Goal: Find specific page/section: Find specific page/section

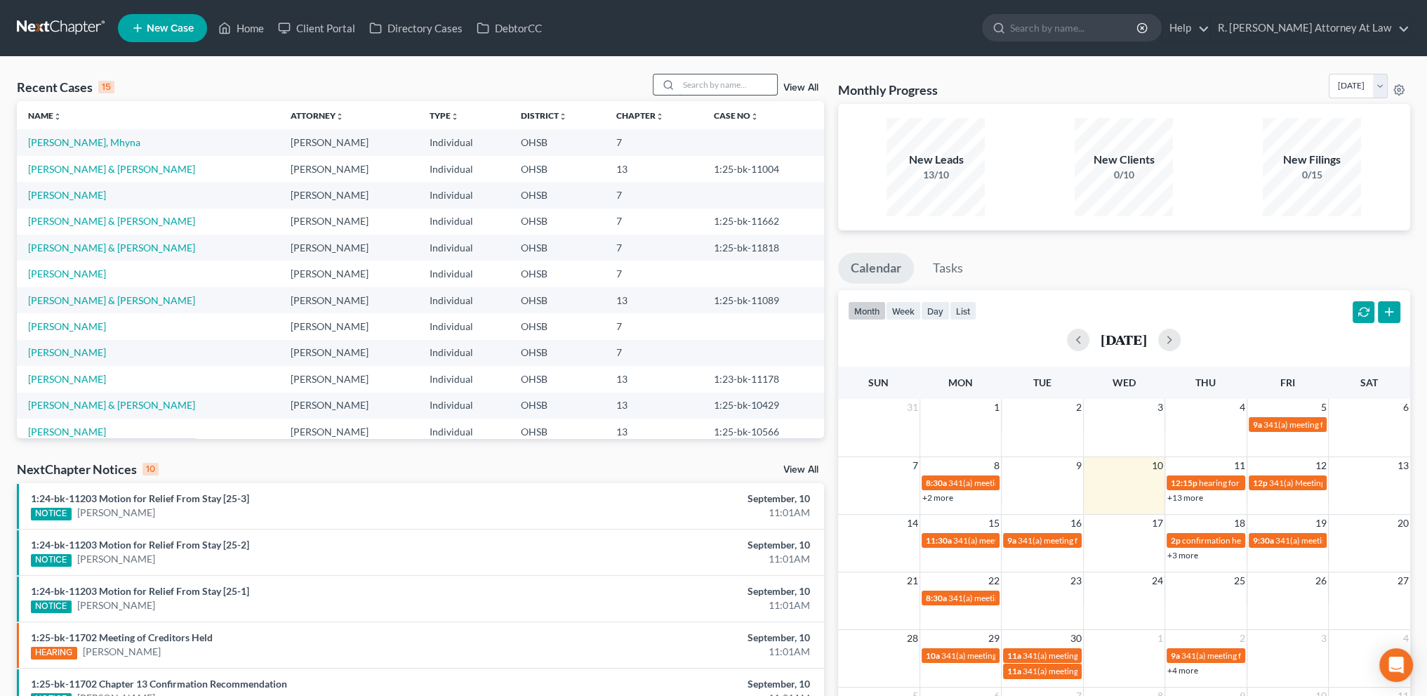
click at [696, 89] on input "search" at bounding box center [728, 84] width 98 height 20
type input "justice"
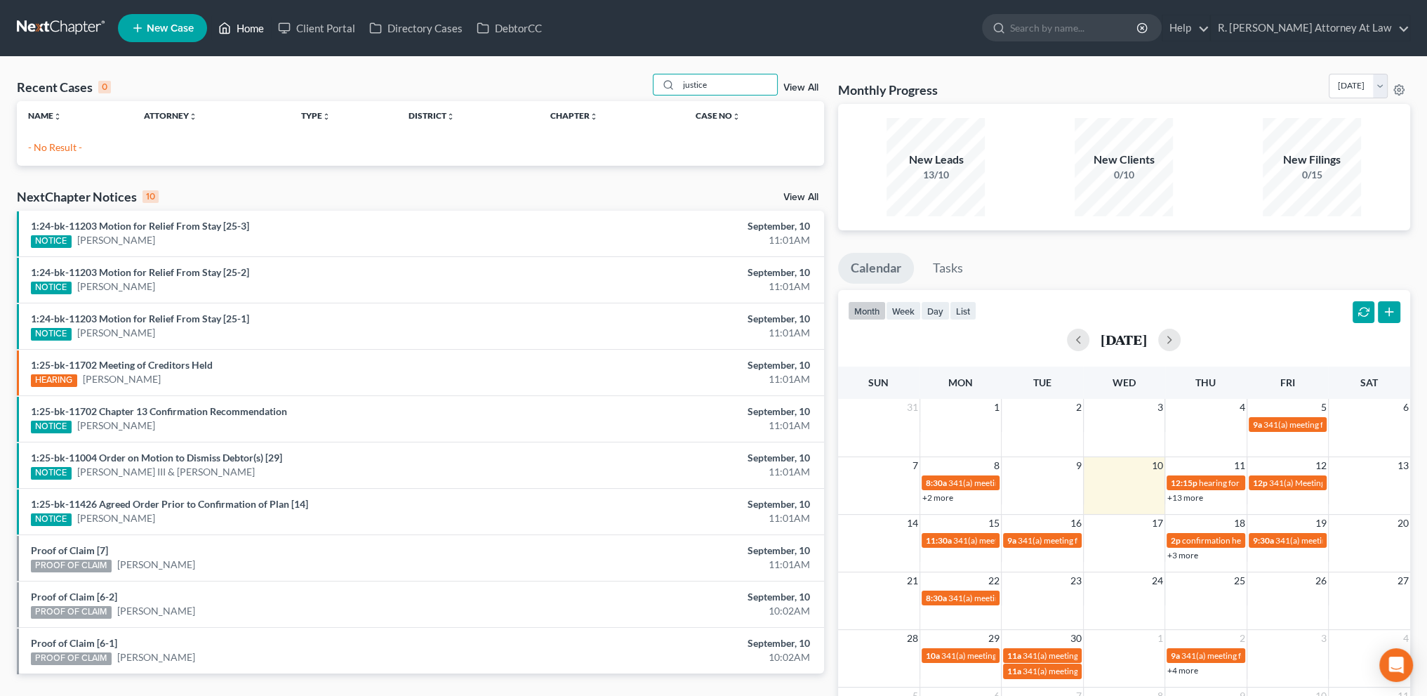
click at [231, 27] on icon at bounding box center [224, 28] width 13 height 17
click at [254, 25] on link "Home" at bounding box center [241, 27] width 60 height 25
click at [663, 83] on icon at bounding box center [668, 84] width 11 height 11
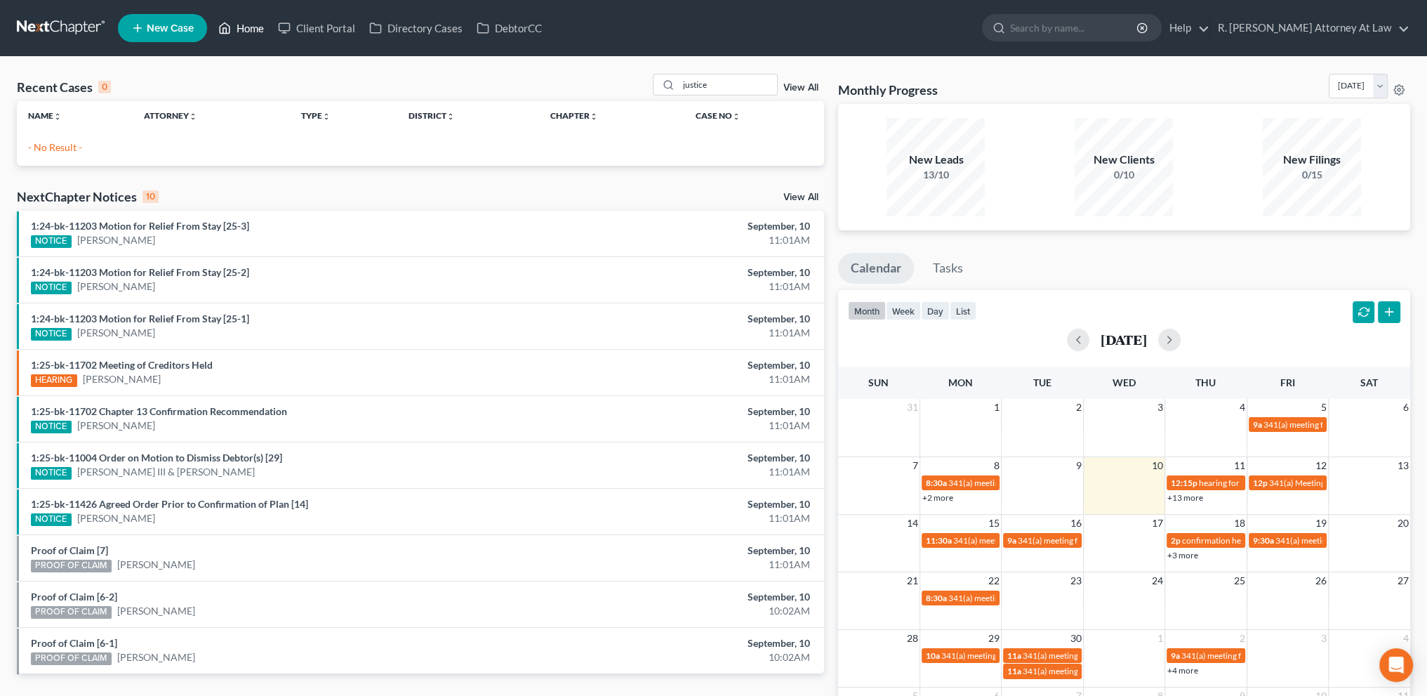
click at [241, 27] on link "Home" at bounding box center [241, 27] width 60 height 25
